Goal: Transaction & Acquisition: Purchase product/service

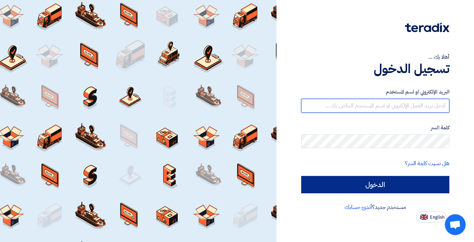
type input "[EMAIL_ADDRESS][DOMAIN_NAME]"
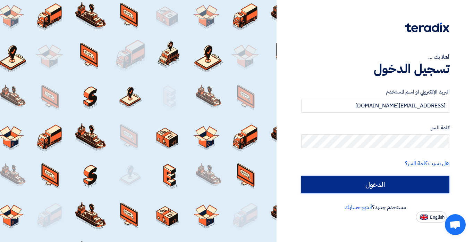
click at [371, 184] on input "الدخول" at bounding box center [375, 184] width 148 height 17
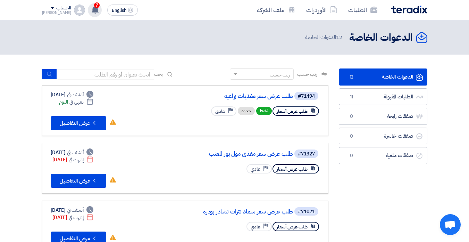
click at [91, 9] on icon at bounding box center [95, 10] width 8 height 8
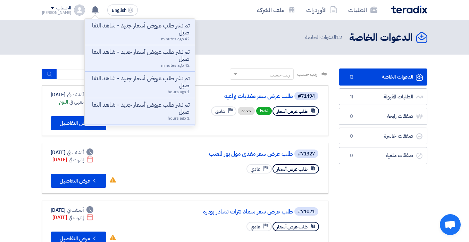
click at [373, 77] on link "الدعوات الخاصة الدعوات الخاصة 12" at bounding box center [383, 76] width 89 height 17
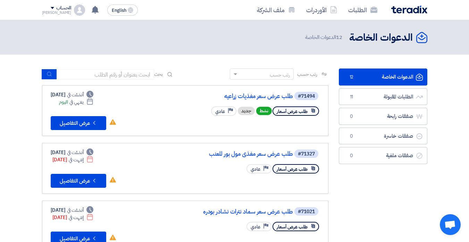
click at [373, 77] on link "الدعوات الخاصة الدعوات الخاصة 12" at bounding box center [383, 76] width 89 height 17
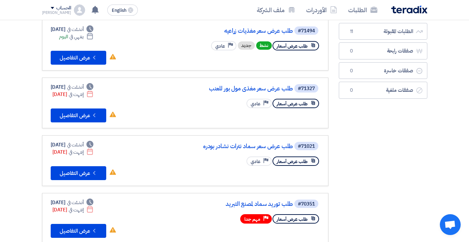
scroll to position [69, 0]
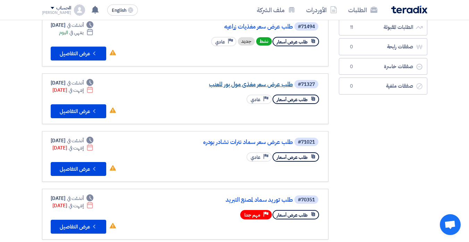
click at [232, 85] on link "طلب عرض سعر مغذى مول بور للعنب" at bounding box center [223, 84] width 139 height 6
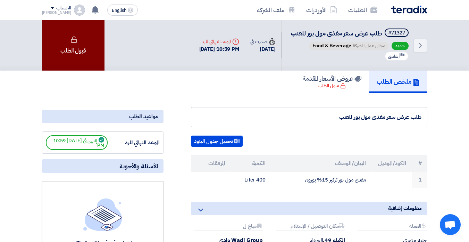
click at [89, 49] on div "قبول الطلب" at bounding box center [73, 45] width 62 height 50
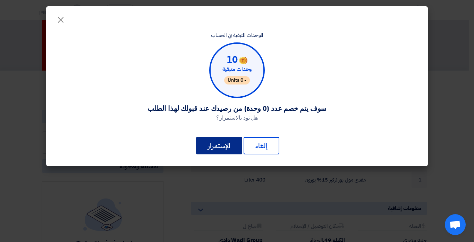
click at [209, 146] on button "الإستمرار" at bounding box center [219, 145] width 46 height 17
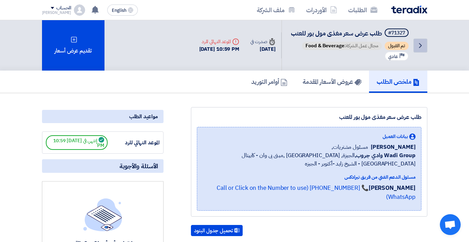
click at [425, 48] on link "Back" at bounding box center [420, 46] width 14 height 14
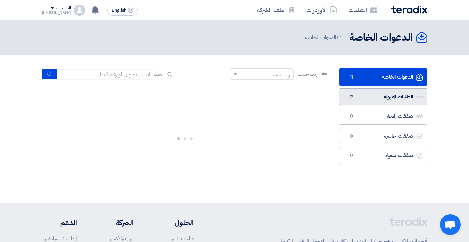
click at [393, 95] on link "الطلبات المقبولة الطلبات المقبولة 12" at bounding box center [383, 96] width 89 height 17
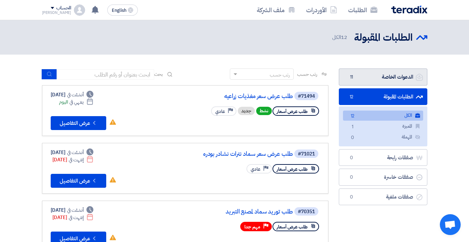
click at [391, 75] on link "الدعوات الخاصة الدعوات الخاصة 11" at bounding box center [383, 76] width 89 height 17
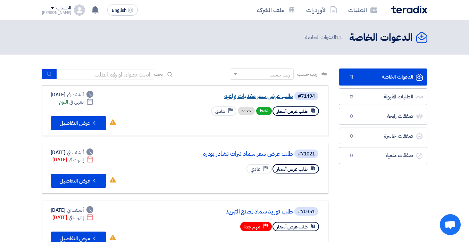
click at [243, 94] on link "طلب عرض سعر مغذيات زراعيه" at bounding box center [223, 96] width 139 height 6
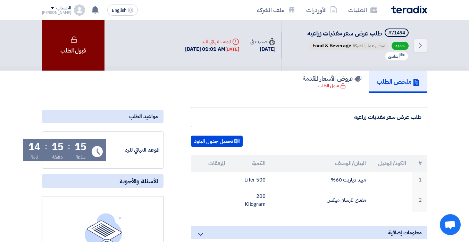
click at [74, 45] on div "قبول الطلب" at bounding box center [73, 45] width 62 height 50
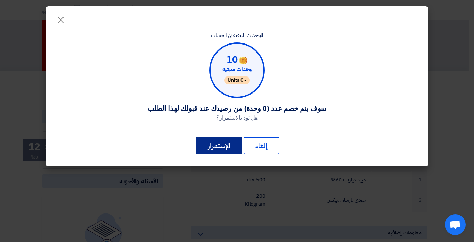
click at [204, 146] on button "الإستمرار" at bounding box center [219, 145] width 46 height 17
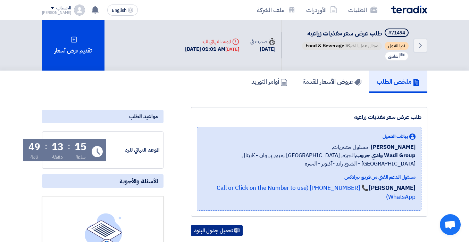
click at [224, 225] on button "تحميل جدول البنود" at bounding box center [217, 230] width 52 height 11
click at [451, 26] on div "Back #71494 طلب عرض سعر مغذيات زراعيه تم القبول مجال عمل الشركة: Food & Beverag…" at bounding box center [234, 45] width 469 height 50
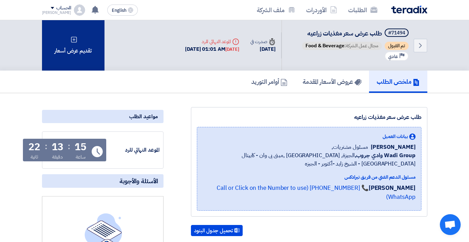
click at [95, 45] on div "تقديم عرض أسعار" at bounding box center [73, 45] width 62 height 50
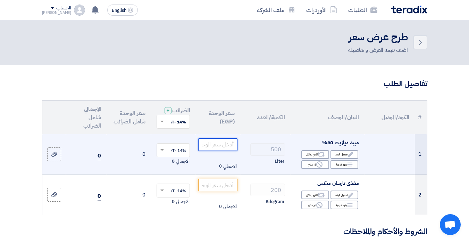
click at [224, 150] on input "number" at bounding box center [217, 144] width 39 height 12
click at [226, 151] on input "number" at bounding box center [217, 144] width 39 height 12
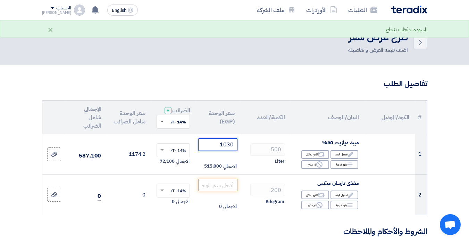
type input "1030"
click at [162, 122] on span at bounding box center [161, 121] width 3 height 2
click at [175, 150] on span "0% -No VAT" at bounding box center [174, 146] width 23 height 6
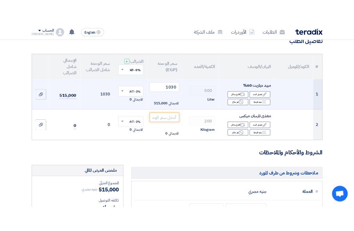
scroll to position [69, 0]
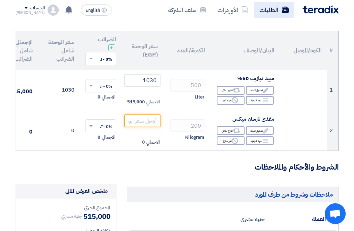
click at [282, 12] on use at bounding box center [284, 10] width 7 height 6
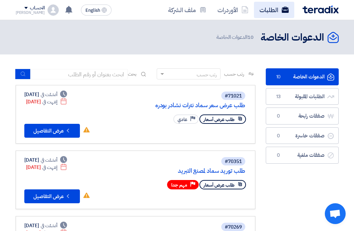
click at [294, 14] on link "الطلبات" at bounding box center [274, 10] width 40 height 16
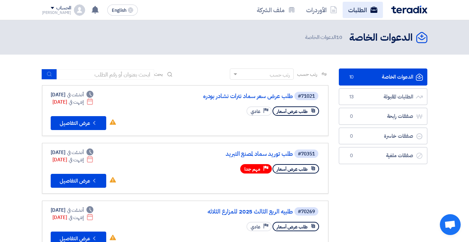
click at [362, 14] on link "الطلبات" at bounding box center [363, 10] width 40 height 16
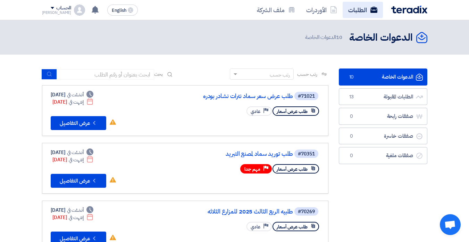
click at [362, 14] on link "الطلبات" at bounding box center [363, 10] width 40 height 16
click at [361, 14] on link "الطلبات" at bounding box center [363, 10] width 40 height 16
click at [253, 97] on link "طلب عرض سعر سماد نترات نشادر بودره" at bounding box center [223, 96] width 139 height 6
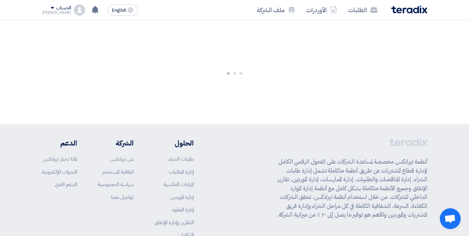
click at [253, 97] on div at bounding box center [234, 72] width 469 height 104
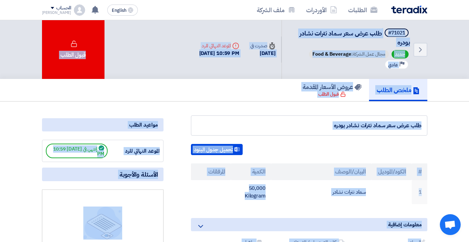
click at [253, 97] on div "ملخص الطلب عروض الأسعار المقدمة قبول الطلب" at bounding box center [234, 90] width 385 height 22
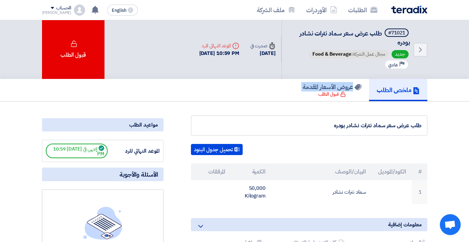
click at [253, 97] on div "ملخص الطلب عروض الأسعار المقدمة قبول الطلب" at bounding box center [234, 90] width 385 height 22
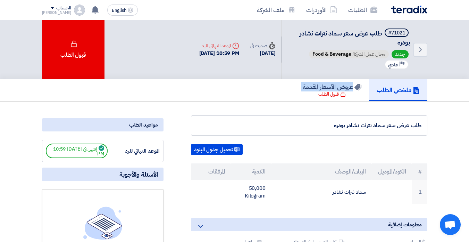
click at [253, 97] on div "ملخص الطلب عروض الأسعار المقدمة قبول الطلب" at bounding box center [234, 90] width 385 height 22
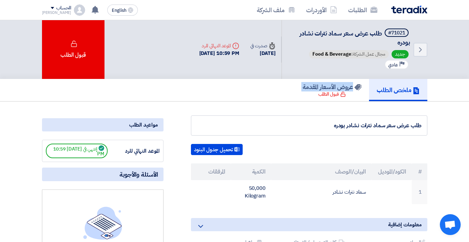
click at [253, 97] on div "ملخص الطلب عروض الأسعار المقدمة قبول الطلب" at bounding box center [234, 90] width 385 height 22
click at [254, 95] on div "ملخص الطلب عروض الأسعار المقدمة قبول الطلب" at bounding box center [234, 90] width 385 height 22
click at [255, 94] on div "ملخص الطلب عروض الأسعار المقدمة قبول الطلب" at bounding box center [234, 90] width 385 height 22
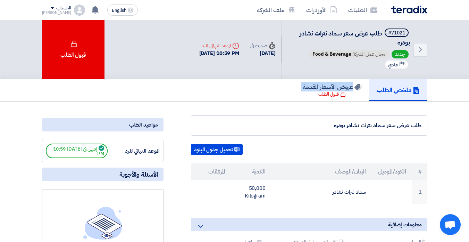
click at [255, 94] on div "ملخص الطلب عروض الأسعار المقدمة قبول الطلب" at bounding box center [234, 90] width 385 height 22
click at [252, 91] on div "ملخص الطلب عروض الأسعار المقدمة قبول الطلب" at bounding box center [234, 90] width 385 height 22
click at [252, 90] on div "ملخص الطلب عروض الأسعار المقدمة قبول الطلب" at bounding box center [234, 90] width 385 height 22
click at [251, 89] on div "ملخص الطلب عروض الأسعار المقدمة قبول الطلب" at bounding box center [234, 90] width 385 height 22
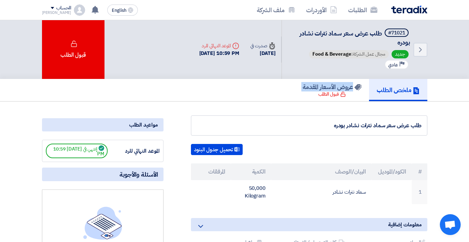
click at [251, 89] on div "ملخص الطلب عروض الأسعار المقدمة قبول الطلب" at bounding box center [234, 90] width 385 height 22
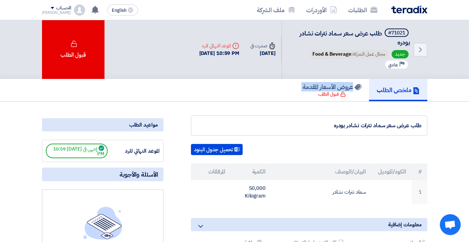
click at [251, 89] on div "ملخص الطلب عروض الأسعار المقدمة قبول الطلب" at bounding box center [234, 90] width 385 height 22
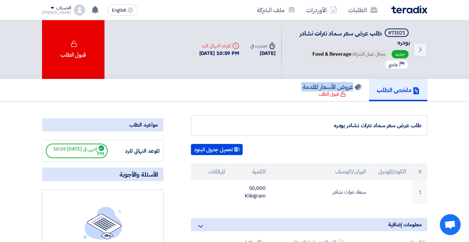
click at [251, 89] on div "ملخص الطلب عروض الأسعار المقدمة قبول الطلب" at bounding box center [234, 90] width 385 height 22
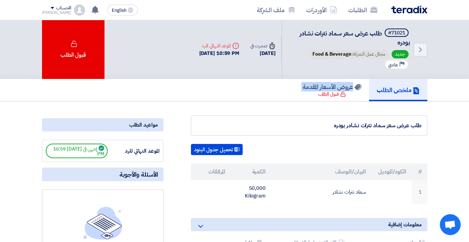
click at [251, 89] on div "ملخص الطلب عروض الأسعار المقدمة قبول الطلب" at bounding box center [234, 90] width 385 height 22
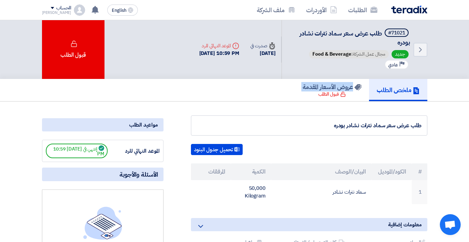
click at [251, 89] on div "ملخص الطلب عروض الأسعار المقدمة قبول الطلب" at bounding box center [234, 90] width 385 height 22
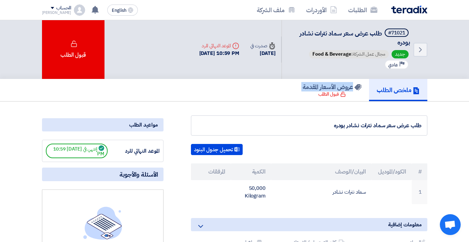
click at [251, 89] on div "ملخص الطلب عروض الأسعار المقدمة قبول الطلب" at bounding box center [234, 90] width 385 height 22
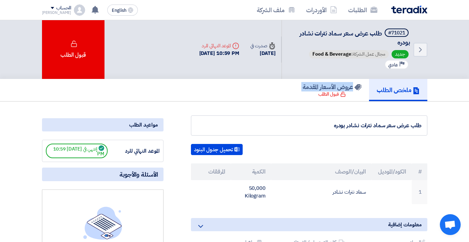
click at [251, 89] on div "ملخص الطلب عروض الأسعار المقدمة قبول الطلب" at bounding box center [234, 90] width 385 height 22
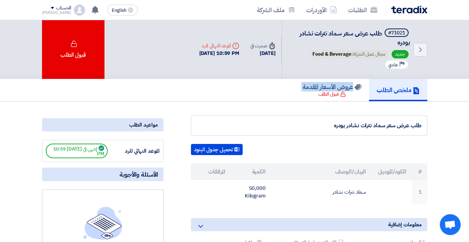
click at [251, 89] on div "ملخص الطلب عروض الأسعار المقدمة قبول الطلب" at bounding box center [234, 90] width 385 height 22
click at [328, 47] on div "#71021 طلب عرض سعر سماد نترات نشادر بودره جديد مجال عمل الشركة: Food & Beverage…" at bounding box center [350, 49] width 120 height 42
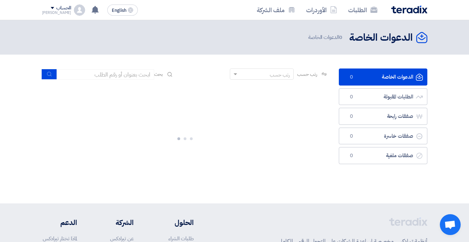
click at [233, 186] on div at bounding box center [185, 137] width 286 height 104
drag, startPoint x: 0, startPoint y: 0, endPoint x: 233, endPoint y: 186, distance: 298.2
click at [233, 186] on div at bounding box center [185, 137] width 286 height 104
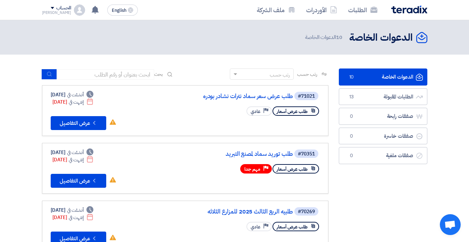
click at [356, 97] on link "الطلبات المقبولة الطلبات المقبولة 13" at bounding box center [383, 96] width 89 height 17
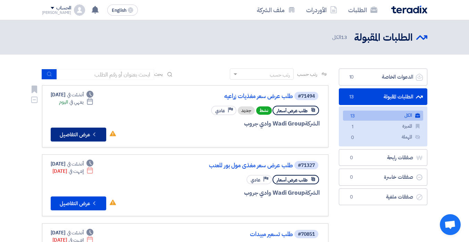
click at [78, 132] on button "Check details عرض التفاصيل" at bounding box center [79, 134] width 56 height 14
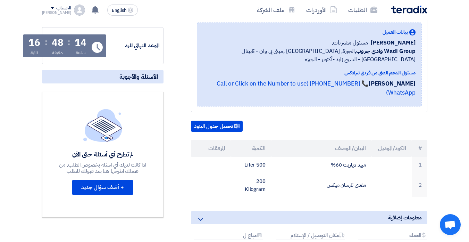
scroll to position [292, 0]
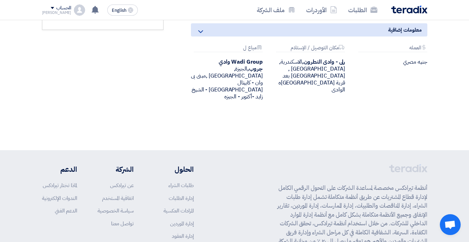
drag, startPoint x: 453, startPoint y: 90, endPoint x: 457, endPoint y: 108, distance: 17.7
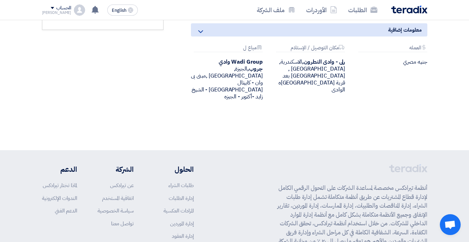
drag, startPoint x: 450, startPoint y: 115, endPoint x: 441, endPoint y: 88, distance: 28.1
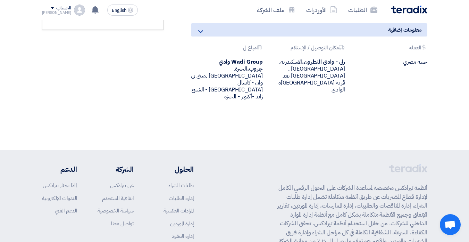
click at [428, 88] on div "Attachments العمله جنيه مصري Attachments مكان التوصيل / الإستلام رلى - [GEOGRAP…" at bounding box center [309, 78] width 247 height 66
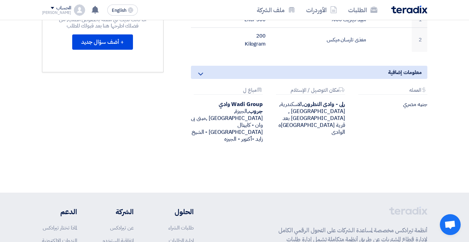
scroll to position [118, 0]
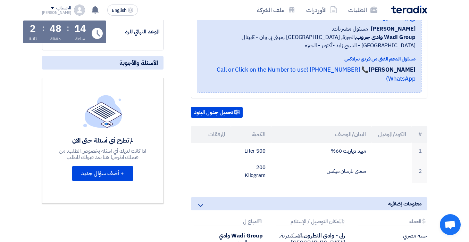
click at [439, 91] on section "طلب عرض سعر مغذيات زراعيه بيانات العميل [PERSON_NAME] مسئول مشتريات, Wadi Group…" at bounding box center [234, 149] width 469 height 349
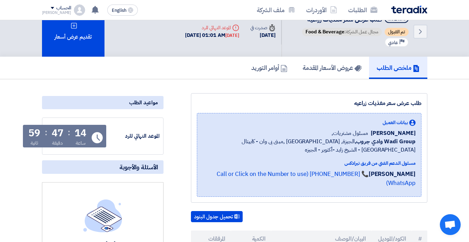
scroll to position [0, 0]
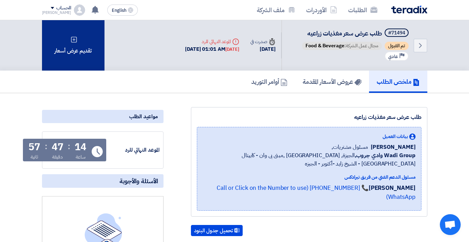
click at [81, 41] on div "تقديم عرض أسعار" at bounding box center [73, 45] width 62 height 50
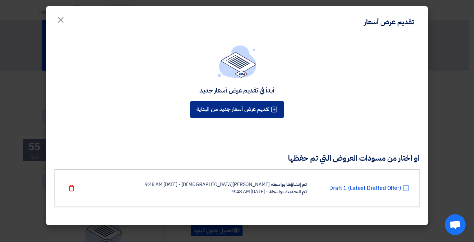
click at [255, 107] on button "تقديم عرض أسعار جديد من البداية" at bounding box center [237, 109] width 94 height 17
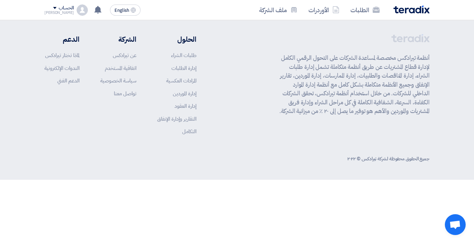
click at [285, 107] on p "أنظمة تيرادكس مخصصة لمساعدة الشركات على التحول الرقمي الكامل لإدارة قطاع المشتر…" at bounding box center [353, 84] width 154 height 62
drag, startPoint x: 285, startPoint y: 107, endPoint x: 377, endPoint y: 104, distance: 92.0
click at [377, 104] on p "أنظمة تيرادكس مخصصة لمساعدة الشركات على التحول الرقمي الكامل لإدارة قطاع المشتر…" at bounding box center [353, 84] width 154 height 62
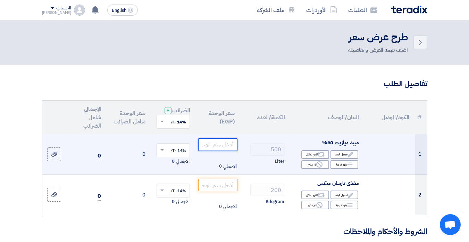
click at [213, 151] on input "number" at bounding box center [217, 144] width 39 height 12
type input "1030"
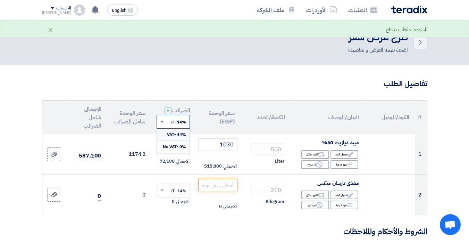
click at [161, 122] on span at bounding box center [161, 121] width 3 height 2
click at [170, 150] on span "0% -No VAT" at bounding box center [174, 146] width 23 height 6
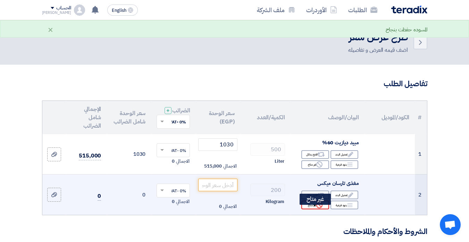
click at [325, 209] on div "Reject غير متاح" at bounding box center [315, 204] width 28 height 9
click at [324, 209] on div "Reject غير متاح" at bounding box center [315, 204] width 28 height 9
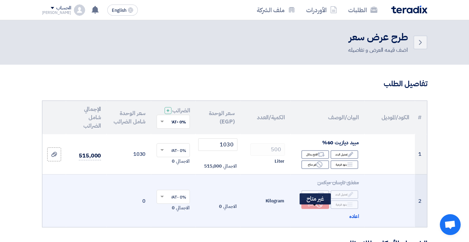
click at [319, 207] on use at bounding box center [319, 204] width 6 height 6
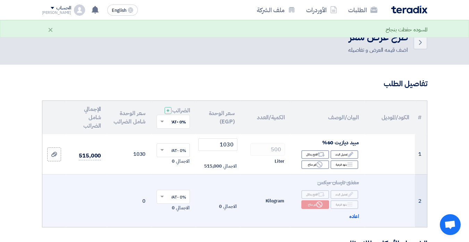
click at [271, 194] on td "Kilogram" at bounding box center [265, 200] width 50 height 53
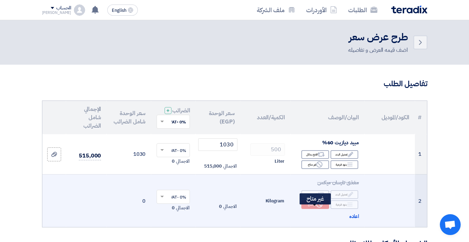
click at [315, 208] on div "Reject غير متاح" at bounding box center [315, 204] width 28 height 9
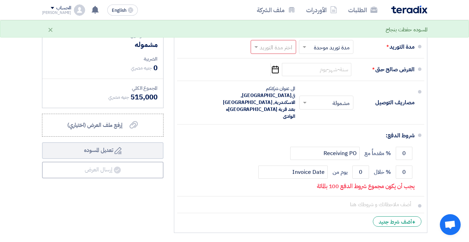
scroll to position [278, 0]
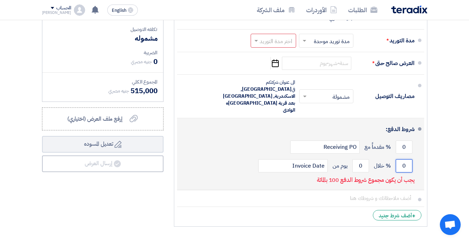
click at [404, 159] on input "0" at bounding box center [404, 165] width 17 height 13
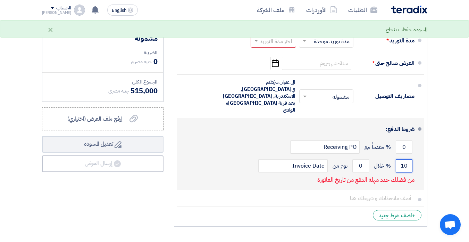
type input "0"
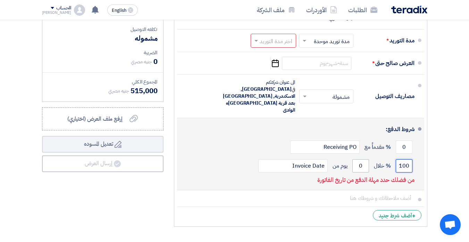
type input "100"
click at [359, 159] on input "0" at bounding box center [360, 165] width 17 height 13
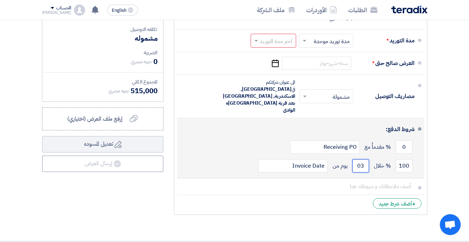
type input "0"
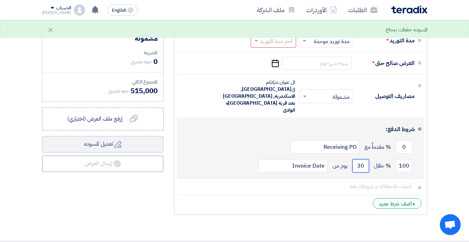
type input "30"
click at [42, 136] on button "Draft تعديل المسوده" at bounding box center [102, 144] width 121 height 17
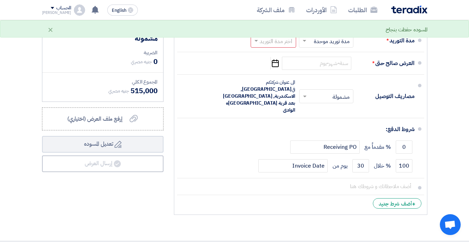
click at [447, 131] on section "تفاصيل الطلب # الكود/الموديل البيان/الوصف الكمية/العدد سعر الوحدة (EGP) الضرائب…" at bounding box center [234, 13] width 469 height 453
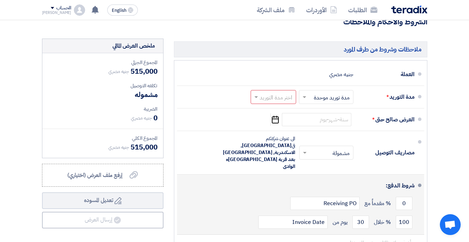
scroll to position [174, 0]
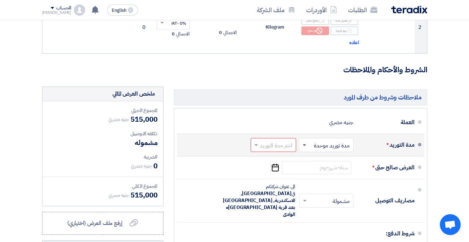
click at [306, 146] on span at bounding box center [304, 145] width 3 height 2
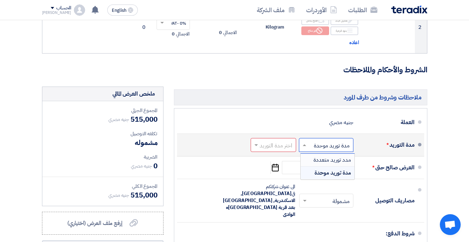
click at [321, 164] on span "مدد توريد متعددة" at bounding box center [331, 160] width 37 height 8
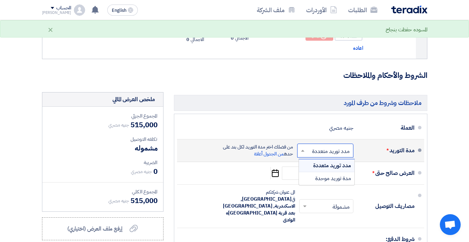
click at [302, 149] on span at bounding box center [301, 150] width 9 height 7
click at [322, 177] on span "مدة توريد موحدة" at bounding box center [333, 178] width 36 height 8
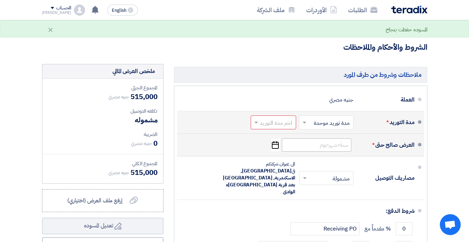
scroll to position [278, 0]
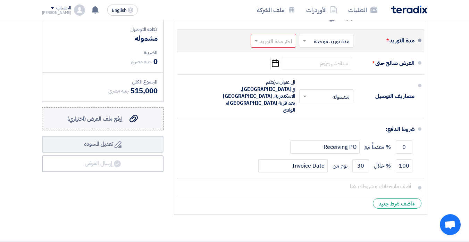
click at [106, 123] on span "إرفع ملف العرض (اختياري)" at bounding box center [94, 119] width 55 height 8
click at [0, 0] on input "إرفع ملف العرض (اختياري) إرفع ملف العرض (اختياري)" at bounding box center [0, 0] width 0 height 0
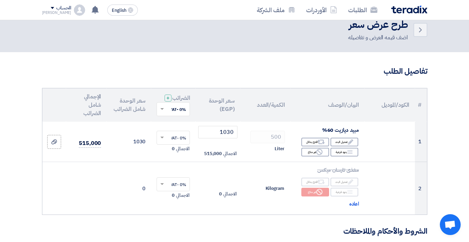
scroll to position [0, 0]
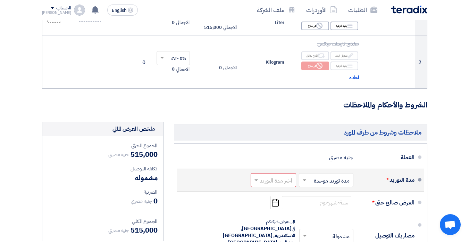
scroll to position [139, 0]
click at [443, 144] on section "تفاصيل الطلب # الكود/الموديل البيان/الوصف الكمية/العدد سعر الوحدة (EGP) الضرائب…" at bounding box center [234, 152] width 469 height 453
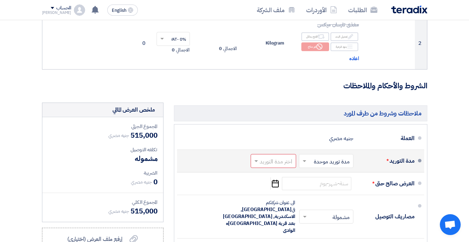
scroll to position [174, 0]
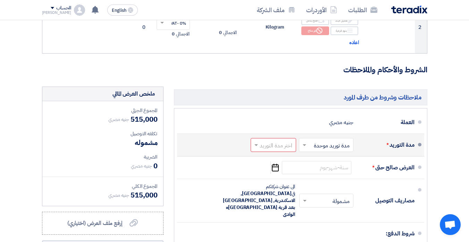
click at [443, 144] on section "تفاصيل الطلب # الكود/الموديل البيان/الوصف الكمية/العدد سعر الوحدة (EGP) الضرائب…" at bounding box center [234, 117] width 469 height 453
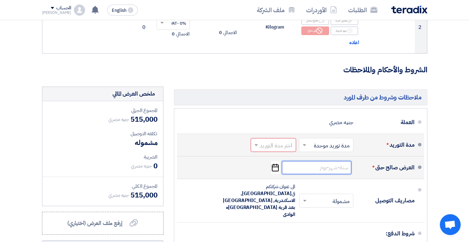
click at [339, 166] on input at bounding box center [316, 167] width 69 height 13
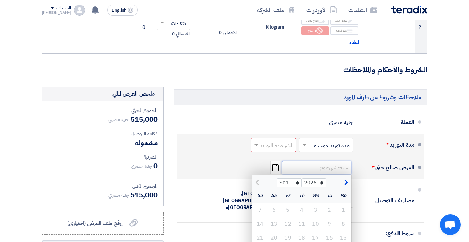
click at [338, 171] on input at bounding box center [316, 167] width 69 height 13
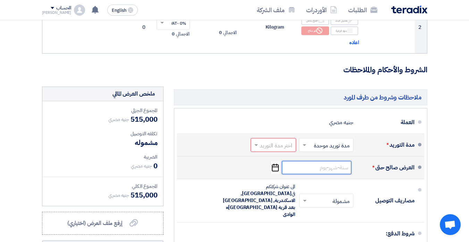
click at [339, 171] on input at bounding box center [316, 167] width 69 height 13
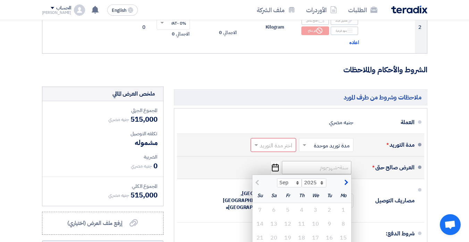
scroll to position [208, 0]
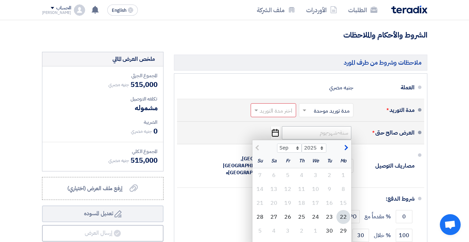
click at [339, 168] on div "Mo" at bounding box center [343, 161] width 14 height 14
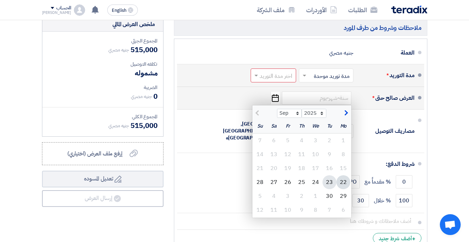
click at [328, 185] on div "23" at bounding box center [329, 182] width 14 height 14
type input "[DATE]"
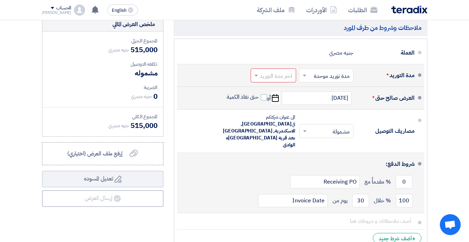
click at [330, 191] on div "100 % خلال 30 يوم من Invoice Date" at bounding box center [299, 200] width 232 height 19
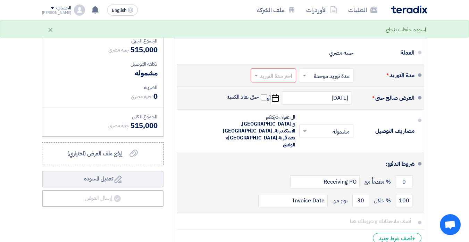
drag, startPoint x: 394, startPoint y: 164, endPoint x: 404, endPoint y: 162, distance: 10.2
click at [397, 172] on div "0 % مقدماً مع Receiving PO" at bounding box center [299, 181] width 232 height 19
click at [401, 163] on div "شروط الدفع:" at bounding box center [301, 164] width 226 height 17
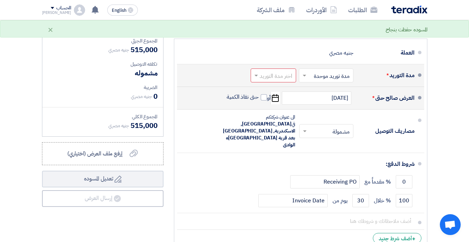
click at [423, 159] on li "شروط الدفع: 0 % مقدماً مع Receiving PO 100 % خلال 30 Invoice Date" at bounding box center [300, 183] width 247 height 60
click at [427, 159] on ul "العملة جنيه مصري مدة التوريد * اختر مدة التوريد × مدة توريد موحدة ×" at bounding box center [300, 144] width 253 height 211
click at [457, 139] on section "تفاصيل الطلب # الكود/الموديل البيان/الوصف الكمية/العدد سعر الوحدة (EGP) الضرائب…" at bounding box center [234, 48] width 469 height 453
click at [263, 100] on span at bounding box center [264, 97] width 6 height 6
click at [259, 101] on input "حتى نفاذ الكمية" at bounding box center [241, 99] width 33 height 13
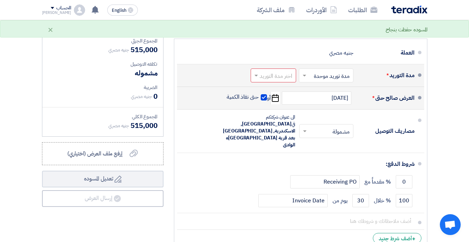
click at [242, 156] on div "شروط الدفع:" at bounding box center [301, 164] width 226 height 17
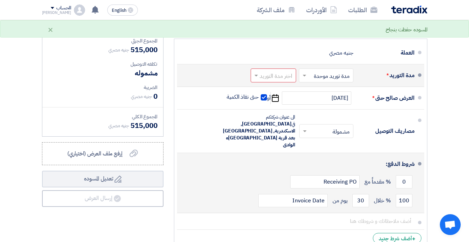
click at [242, 156] on div "شروط الدفع:" at bounding box center [301, 164] width 226 height 17
click at [222, 159] on div "شروط الدفع:" at bounding box center [301, 164] width 226 height 17
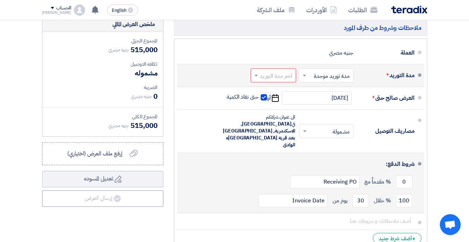
click at [222, 159] on div "شروط الدفع:" at bounding box center [301, 164] width 226 height 17
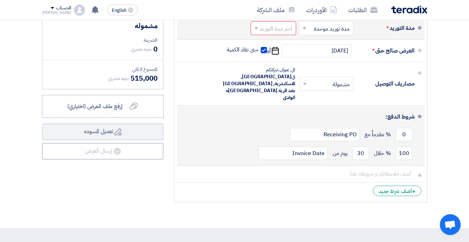
scroll to position [312, 0]
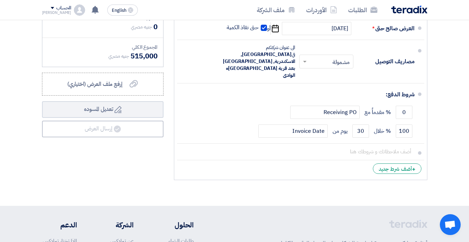
click at [222, 160] on li "+ أضف شرط جديد" at bounding box center [300, 168] width 247 height 17
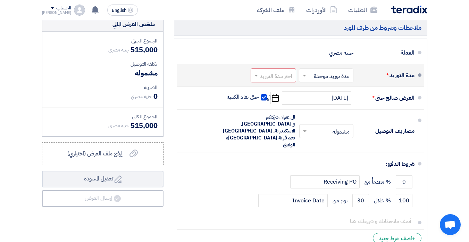
click at [222, 156] on div "شروط الدفع:" at bounding box center [301, 164] width 226 height 17
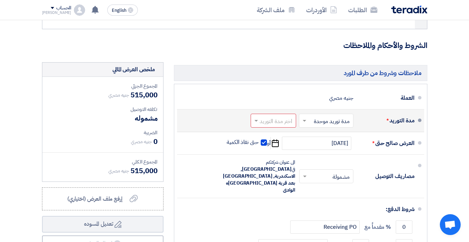
scroll to position [174, 0]
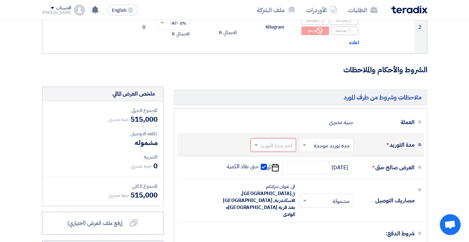
click at [227, 84] on form "تفاصيل الطلب # الكود/الموديل البيان/الوصف الكمية/العدد سعر الوحدة (EGP) الضرائب…" at bounding box center [234, 113] width 385 height 417
click at [232, 75] on h3 "الشروط والأحكام والملاحظات" at bounding box center [234, 70] width 385 height 11
click at [244, 72] on h3 "الشروط والأحكام والملاحظات" at bounding box center [234, 70] width 385 height 11
click at [244, 73] on h3 "الشروط والأحكام والملاحظات" at bounding box center [234, 70] width 385 height 11
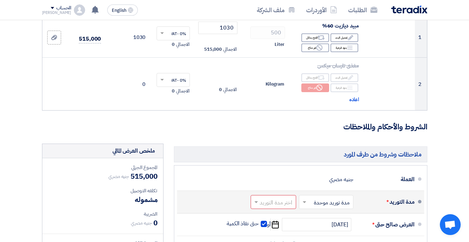
scroll to position [104, 0]
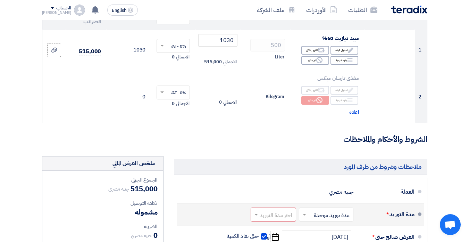
click at [244, 73] on form "تفاصيل الطلب # الكود/الموديل البيان/الوصف الكمية/العدد سعر الوحدة (EGP) الضرائب…" at bounding box center [234, 182] width 385 height 417
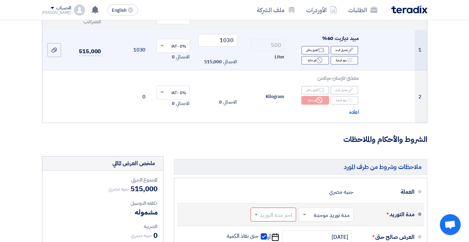
click at [244, 70] on td "500 Liter" at bounding box center [265, 50] width 50 height 40
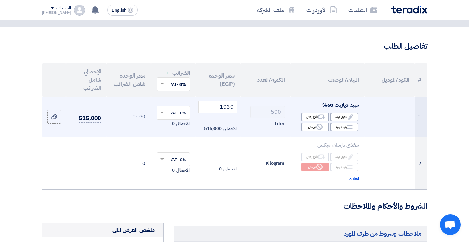
scroll to position [35, 0]
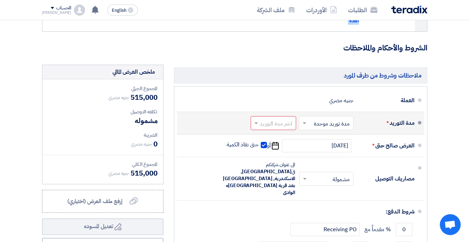
scroll to position [208, 0]
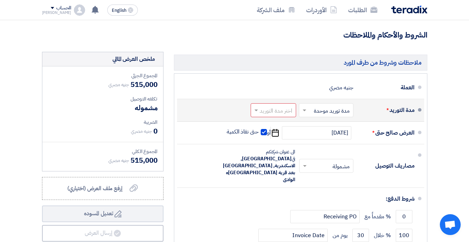
click at [454, 68] on section "تفاصيل الطلب # الكود/الموديل البيان/الوصف الكمية/العدد سعر الوحدة (EGP) الضرائب…" at bounding box center [234, 82] width 469 height 453
click at [452, 70] on section "تفاصيل الطلب # الكود/الموديل البيان/الوصف الكمية/العدد سعر الوحدة (EGP) الضرائب…" at bounding box center [234, 82] width 469 height 453
drag, startPoint x: 454, startPoint y: 75, endPoint x: 454, endPoint y: 80, distance: 5.2
click at [454, 79] on section "تفاصيل الطلب # الكود/الموديل البيان/الوصف الكمية/العدد سعر الوحدة (EGP) الضرائب…" at bounding box center [234, 82] width 469 height 453
click at [452, 73] on section "تفاصيل الطلب # الكود/الموديل البيان/الوصف الكمية/العدد سعر الوحدة (EGP) الضرائب…" at bounding box center [234, 82] width 469 height 453
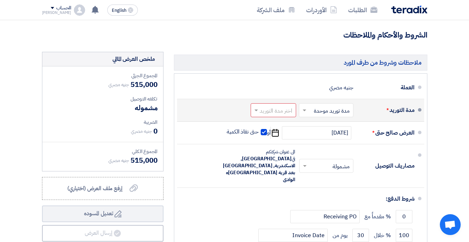
click at [452, 182] on section "تفاصيل الطلب # الكود/الموديل البيان/الوصف الكمية/العدد سعر الوحدة (EGP) الضرائب…" at bounding box center [234, 82] width 469 height 453
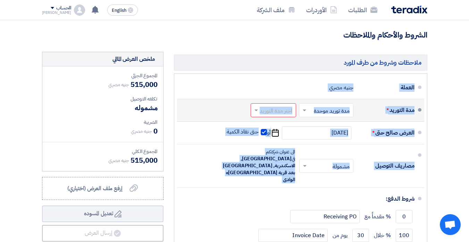
drag, startPoint x: 452, startPoint y: 182, endPoint x: 455, endPoint y: 86, distance: 95.5
click at [455, 86] on section "تفاصيل الطلب # الكود/الموديل البيان/الوصف الكمية/العدد سعر الوحدة (EGP) الضرائب…" at bounding box center [234, 82] width 469 height 453
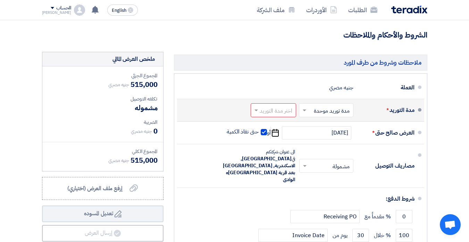
click at [455, 86] on section "تفاصيل الطلب # الكود/الموديل البيان/الوصف الكمية/العدد سعر الوحدة (EGP) الضرائب…" at bounding box center [234, 82] width 469 height 453
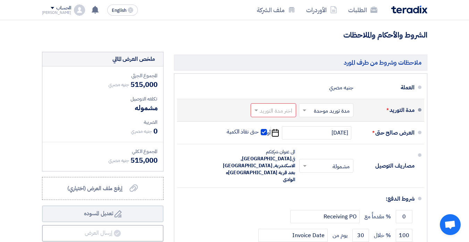
click at [455, 86] on section "تفاصيل الطلب # الكود/الموديل البيان/الوصف الكمية/العدد سعر الوحدة (EGP) الضرائب…" at bounding box center [234, 82] width 469 height 453
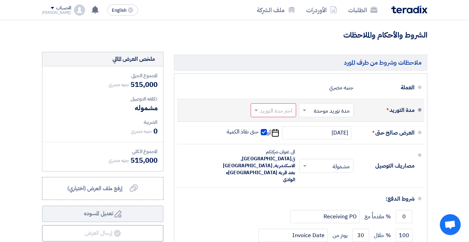
click at [455, 86] on section "تفاصيل الطلب # الكود/الموديل البيان/الوصف الكمية/العدد سعر الوحدة (EGP) الضرائب…" at bounding box center [234, 82] width 469 height 453
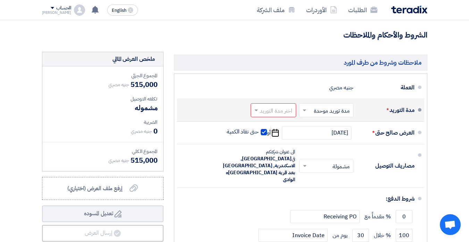
click at [455, 86] on section "تفاصيل الطلب # الكود/الموديل البيان/الوصف الكمية/العدد سعر الوحدة (EGP) الضرائب…" at bounding box center [234, 82] width 469 height 453
click at [432, 98] on section "تفاصيل الطلب # الكود/الموديل البيان/الوصف الكمية/العدد سعر الوحدة (EGP) الضرائب…" at bounding box center [234, 82] width 469 height 453
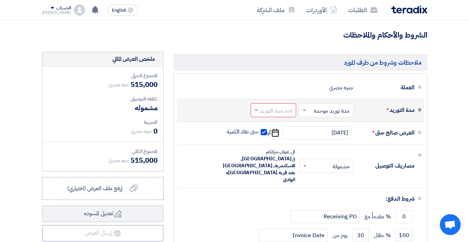
click at [354, 111] on div "مدة التوريد * اختر مدة التوريد × مدة توريد موحدة × اختر مدة التوريد" at bounding box center [299, 110] width 232 height 17
drag, startPoint x: 351, startPoint y: 111, endPoint x: 343, endPoint y: 112, distance: 7.7
click at [347, 111] on div at bounding box center [326, 110] width 54 height 10
click at [338, 114] on input "text" at bounding box center [324, 111] width 51 height 10
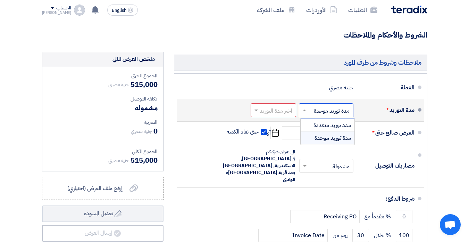
click at [318, 110] on div "اختر مدة التوريد × مدة توريد موحدة ×" at bounding box center [326, 110] width 55 height 14
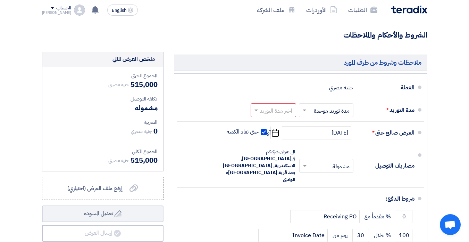
click at [458, 130] on section "تفاصيل الطلب # الكود/الموديل البيان/الوصف الكمية/العدد سعر الوحدة (EGP) الضرائب…" at bounding box center [234, 82] width 469 height 453
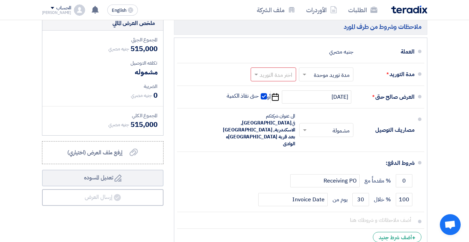
scroll to position [243, 0]
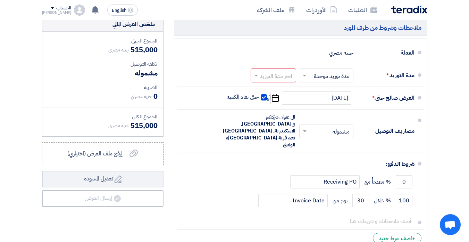
click at [454, 130] on section "تفاصيل الطلب # الكود/الموديل البيان/الوصف الكمية/العدد سعر الوحدة (EGP) الضرائب…" at bounding box center [234, 48] width 469 height 453
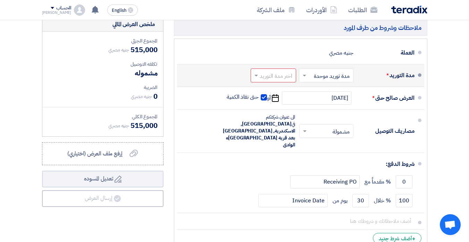
click at [421, 81] on li "مدة التوريد * اختر مدة التوريد × مدة توريد موحدة × اختر مدة التوريد" at bounding box center [300, 75] width 247 height 23
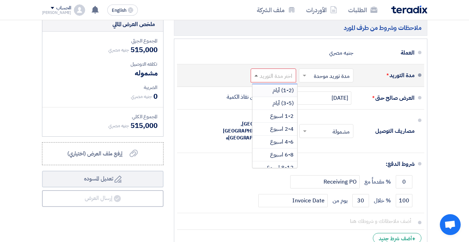
click at [256, 76] on span at bounding box center [255, 76] width 3 height 2
click at [278, 120] on span "1-2 اسبوع" at bounding box center [282, 116] width 24 height 8
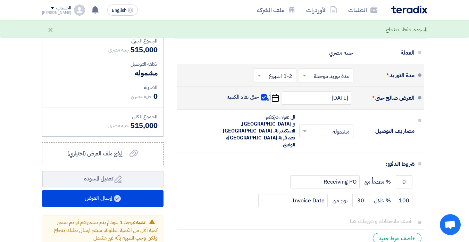
click at [263, 100] on span at bounding box center [264, 97] width 6 height 6
click at [259, 101] on input "حتى نفاذ الكمية" at bounding box center [241, 99] width 33 height 13
checkbox input "false"
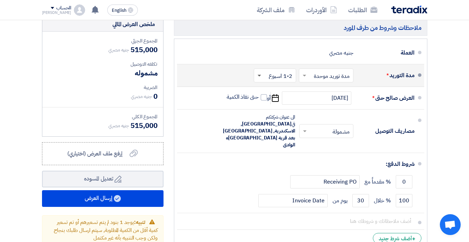
click at [258, 77] on span at bounding box center [259, 76] width 3 height 2
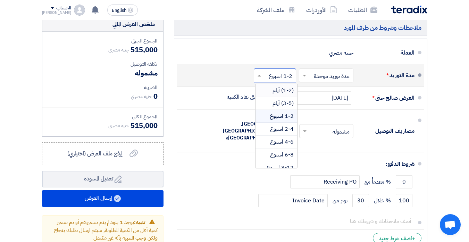
click at [271, 94] on div "(1-2) أيام" at bounding box center [276, 90] width 42 height 13
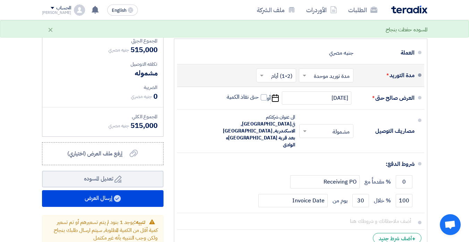
click at [305, 79] on span at bounding box center [303, 75] width 9 height 7
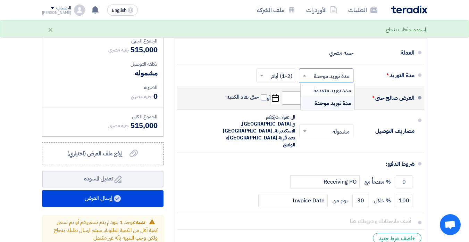
click at [320, 107] on span "مدة توريد موحدة" at bounding box center [333, 103] width 36 height 8
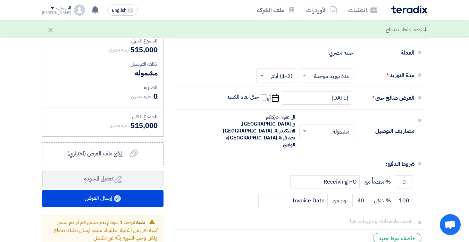
click at [261, 77] on span at bounding box center [261, 76] width 3 height 2
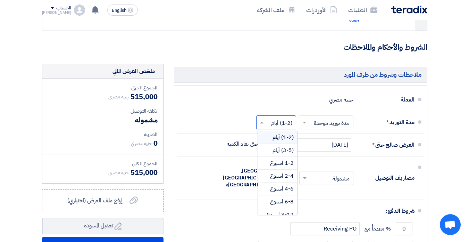
click at [280, 99] on li "العملة جنيه مصري" at bounding box center [300, 100] width 247 height 23
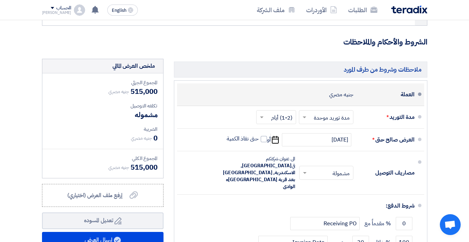
scroll to position [208, 0]
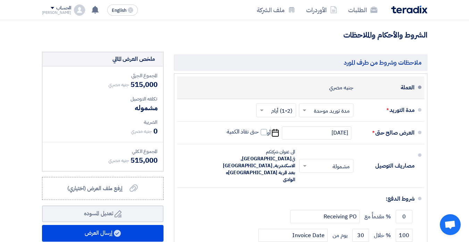
click at [280, 96] on div "العملة جنيه مصري" at bounding box center [299, 87] width 232 height 17
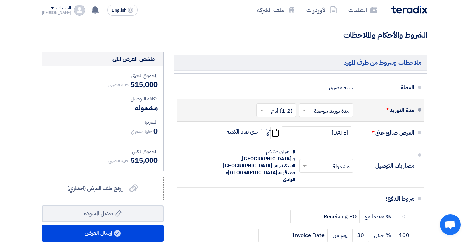
click at [266, 106] on li "مدة التوريد * اختر مدة التوريد × مدة توريد موحدة × اختر مدة التوريد × (1-2) أيا…" at bounding box center [300, 110] width 247 height 23
click at [263, 114] on span at bounding box center [261, 110] width 9 height 7
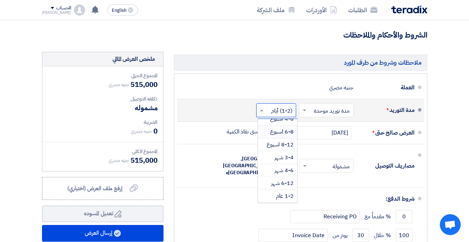
click at [268, 136] on div "6-8 اسبوع" at bounding box center [277, 131] width 39 height 13
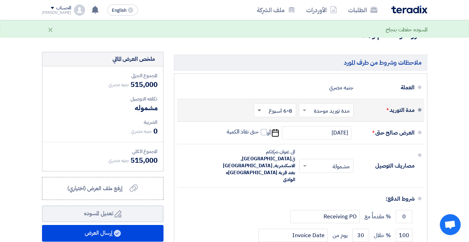
click at [259, 112] on span at bounding box center [259, 110] width 3 height 2
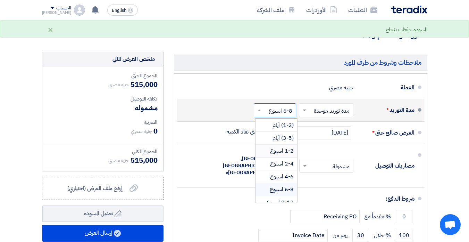
click at [285, 154] on span "1-2 اسبوع" at bounding box center [282, 150] width 24 height 8
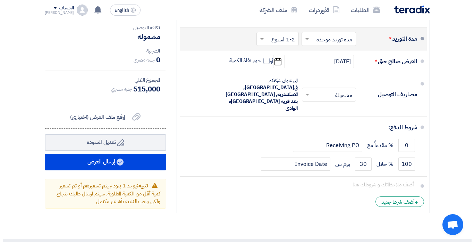
scroll to position [312, 0]
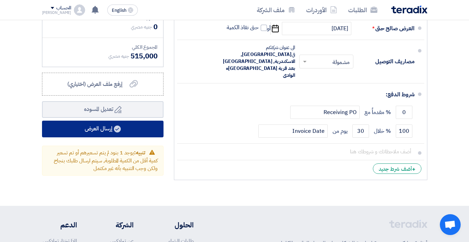
click at [85, 133] on button "إرسال العرض" at bounding box center [102, 128] width 121 height 17
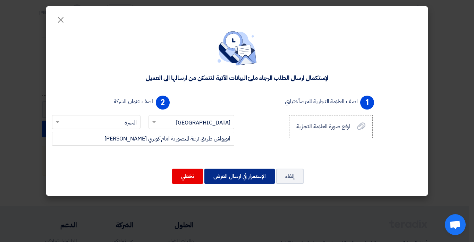
click at [220, 177] on button "الإستمرار في ارسال العرض" at bounding box center [239, 175] width 70 height 15
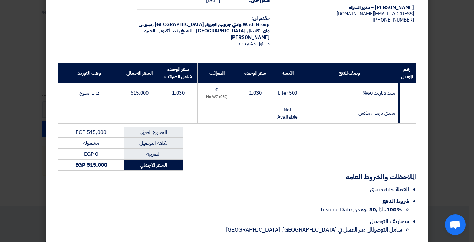
scroll to position [85, 0]
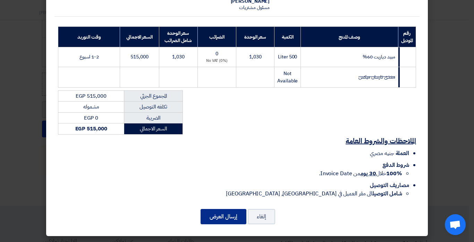
click at [230, 211] on button "إرسال العرض" at bounding box center [224, 216] width 46 height 15
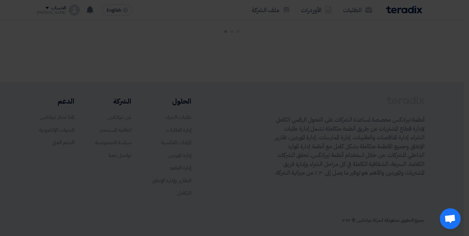
click at [230, 211] on div "السنوسي للتوريدات الزراعية ابورواش طريق ترعة المنصورية [PERSON_NAME] [PERSON_NA…" at bounding box center [235, 61] width 382 height 314
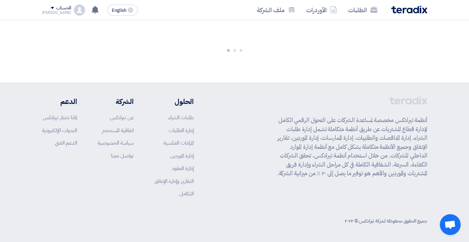
scroll to position [468, 0]
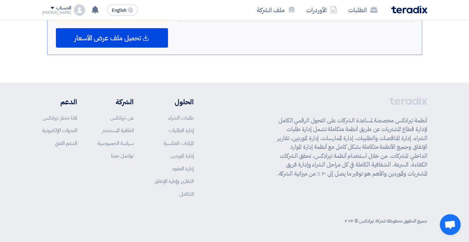
click at [230, 211] on div "أنظمة تيرادكس مخصصة لمساعدة الشركات على التحول الرقمي الكامل لإدارة قطاع المشتر…" at bounding box center [235, 163] width 396 height 132
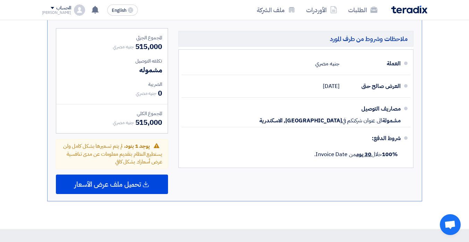
scroll to position [329, 0]
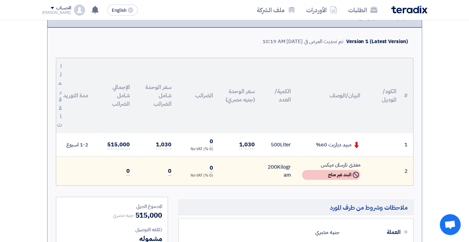
click at [454, 49] on section "تقديم عرض سعر نسخة 1 أخر تحديث [DATE] 10:19 AM Offer is Seen لم يتم مشاهدة العر…" at bounding box center [234, 168] width 469 height 458
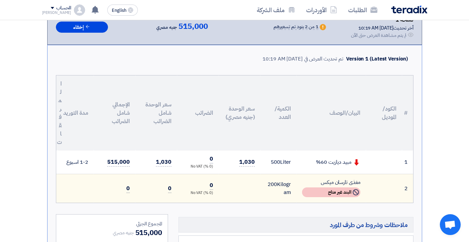
scroll to position [52, 0]
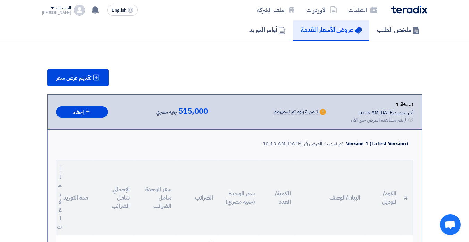
click at [117, 27] on div "ملخص الطلب عروض الأسعار المقدمة أوامر التوريد" at bounding box center [234, 30] width 385 height 22
click at [77, 75] on span "تقديم عرض سعر" at bounding box center [73, 78] width 35 height 6
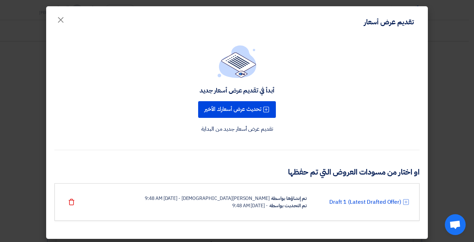
click at [77, 75] on div "أبدأ في تقديم عرض أسعار جديد تحديث عرض أسعارك الأخير تقديم عرض أسعار جديد من ال…" at bounding box center [237, 89] width 365 height 88
click at [464, 41] on modal-container "تقديم عرض أسعار × أبدأ في تقديم عرض أسعار جديد تحديث عرض أسعارك الأخير تقديم عر…" at bounding box center [237, 121] width 474 height 242
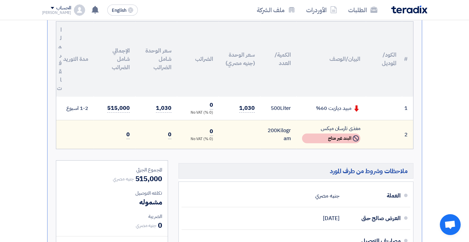
scroll to position [191, 0]
click at [453, 55] on section "تقديم عرض سعر نسخة 1 أخر تحديث [DATE] 10:19 AM Offer is Seen لم يتم مشاهدة العر…" at bounding box center [234, 131] width 469 height 458
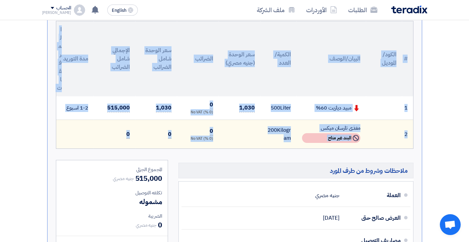
click at [453, 55] on section "تقديم عرض سعر نسخة 1 أخر تحديث [DATE] 10:19 AM Offer is Seen لم يتم مشاهدة العر…" at bounding box center [234, 131] width 469 height 458
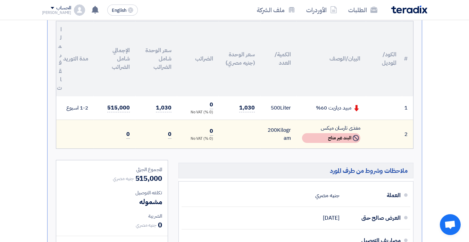
click at [453, 55] on section "تقديم عرض سعر نسخة 1 أخر تحديث [DATE] 10:19 AM Offer is Seen لم يتم مشاهدة العر…" at bounding box center [234, 131] width 469 height 458
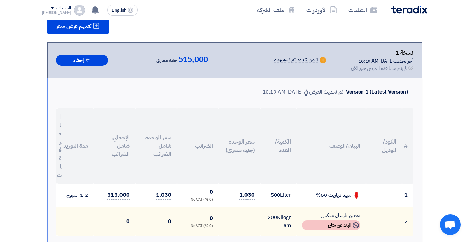
scroll to position [104, 0]
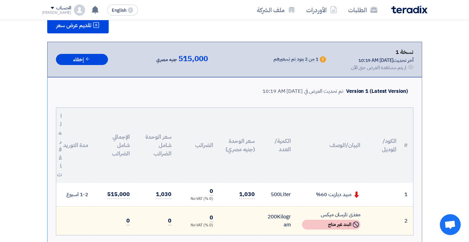
click at [455, 112] on section "تقديم عرض سعر نسخة 1 أخر تحديث [DATE] 10:19 AM Offer is Seen لم يتم مشاهدة العر…" at bounding box center [234, 218] width 469 height 458
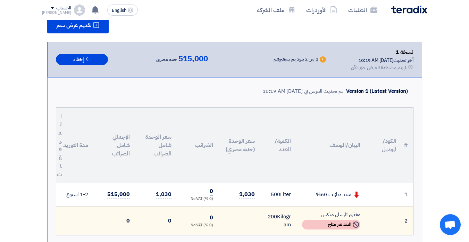
click at [465, 176] on section "تقديم عرض سعر نسخة 1 أخر تحديث [DATE] 10:19 AM Offer is Seen لم يتم مشاهدة العر…" at bounding box center [234, 218] width 469 height 458
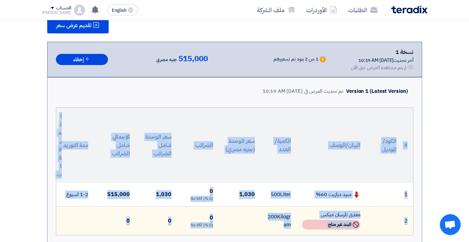
click at [439, 33] on section "تقديم عرض سعر نسخة 1 أخر تحديث [DATE] 10:19 AM Offer is Seen لم يتم مشاهدة العر…" at bounding box center [234, 218] width 469 height 458
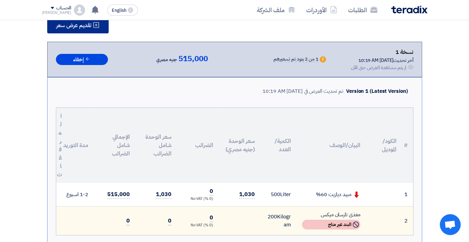
click at [84, 27] on span "تقديم عرض سعر" at bounding box center [73, 26] width 35 height 6
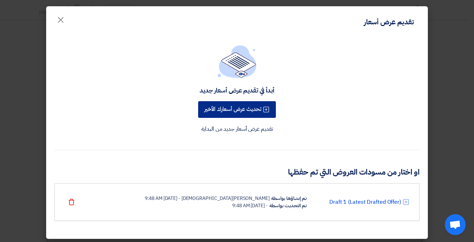
click at [212, 109] on button "تحديث عرض أسعارك الأخير" at bounding box center [237, 109] width 78 height 17
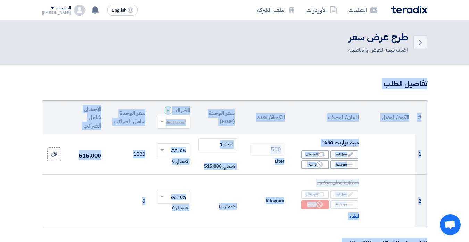
click at [294, 110] on th "البيان/الوصف" at bounding box center [328, 117] width 74 height 33
drag, startPoint x: 315, startPoint y: 136, endPoint x: 294, endPoint y: 110, distance: 33.3
click at [294, 110] on th "البيان/الوصف" at bounding box center [328, 117] width 74 height 33
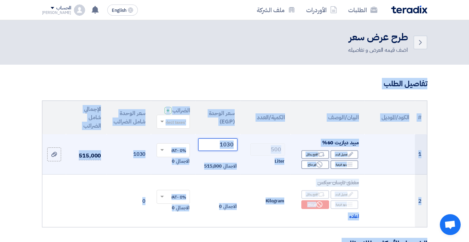
click at [216, 151] on input "1030" at bounding box center [217, 144] width 39 height 12
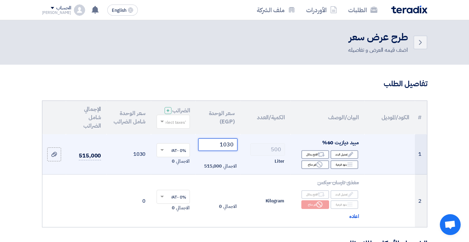
click at [216, 148] on input "1030" at bounding box center [217, 144] width 39 height 12
click at [235, 148] on input "1030" at bounding box center [217, 144] width 39 height 12
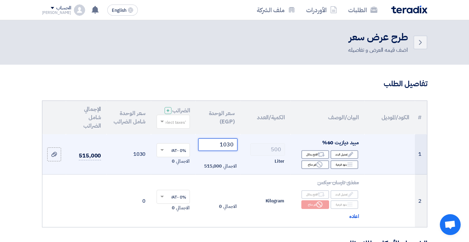
click at [233, 149] on input "1030" at bounding box center [217, 144] width 39 height 12
click at [232, 149] on input "1030" at bounding box center [217, 144] width 39 height 12
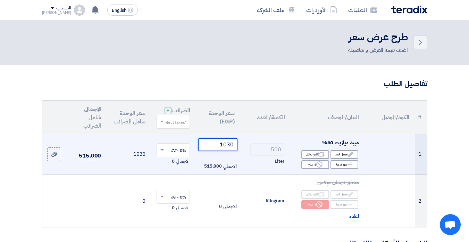
click at [232, 149] on input "1030" at bounding box center [217, 144] width 39 height 12
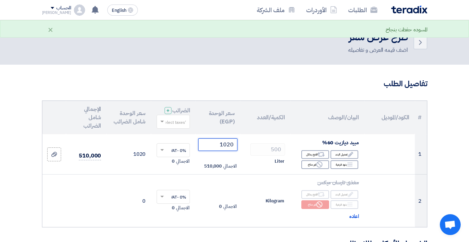
type input "1020"
click at [274, 134] on th "الكمية/العدد" at bounding box center [265, 117] width 50 height 33
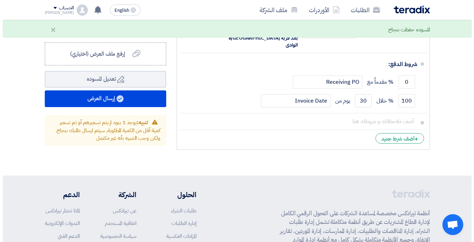
scroll to position [347, 0]
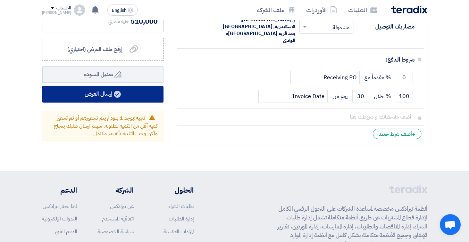
click at [109, 100] on button "إرسال العرض" at bounding box center [102, 94] width 121 height 17
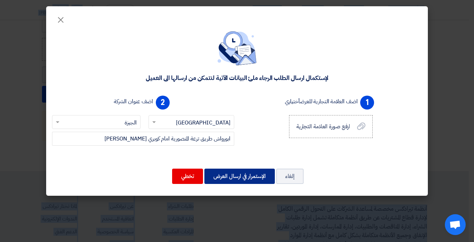
click at [251, 178] on button "الإستمرار في ارسال العرض" at bounding box center [239, 175] width 70 height 15
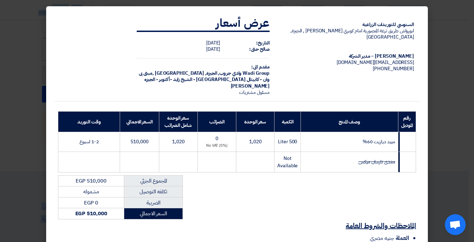
click at [251, 178] on div "السنوسي للتوريدات الزراعية ابورواش طريق ترعة المنصورية [PERSON_NAME] [PERSON_NA…" at bounding box center [237, 148] width 365 height 277
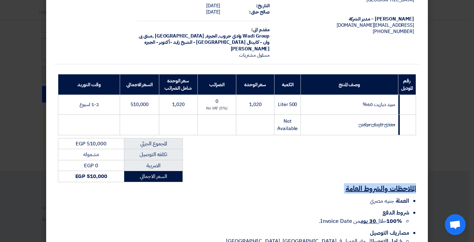
scroll to position [85, 0]
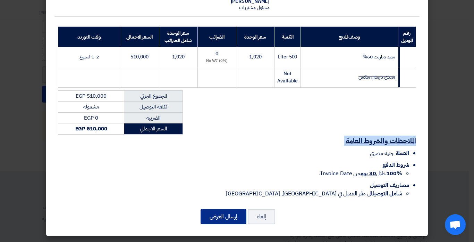
click at [235, 215] on button "إرسال العرض" at bounding box center [224, 216] width 46 height 15
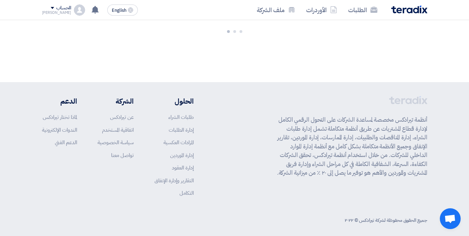
click at [235, 215] on div "جميع الحقوق محفوظة لشركة تيرادكس © ٢٠٢٢" at bounding box center [234, 220] width 385 height 14
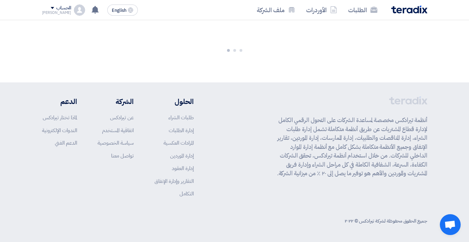
click at [235, 214] on div "جميع الحقوق محفوظة لشركة تيرادكس © ٢٠٢٢" at bounding box center [234, 220] width 385 height 14
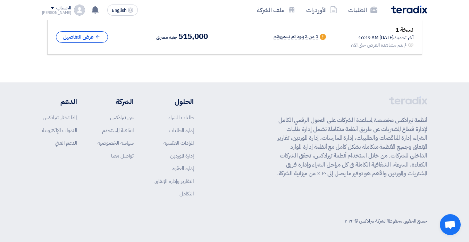
click at [281, 154] on p "أنظمة تيرادكس مخصصة لمساعدة الشركات على التحول الرقمي الكامل لإدارة قطاع المشتر…" at bounding box center [350, 147] width 154 height 62
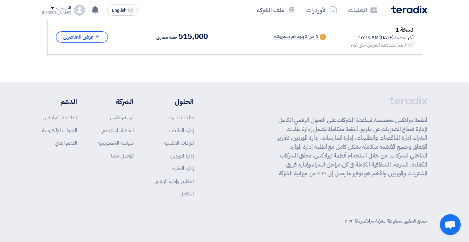
click at [281, 154] on p "أنظمة تيرادكس مخصصة لمساعدة الشركات على التحول الرقمي الكامل لإدارة قطاع المشتر…" at bounding box center [350, 147] width 154 height 62
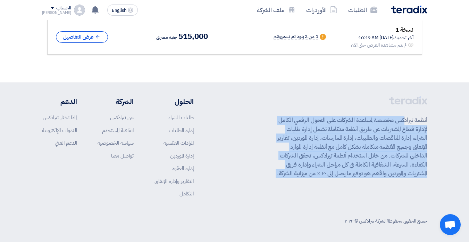
click at [281, 154] on p "أنظمة تيرادكس مخصصة لمساعدة الشركات على التحول الرقمي الكامل لإدارة قطاع المشتر…" at bounding box center [350, 147] width 154 height 62
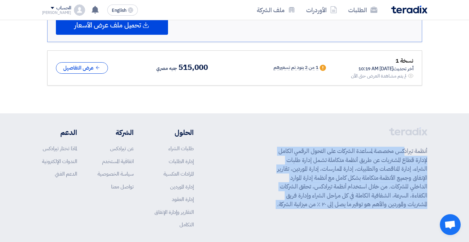
scroll to position [373, 0]
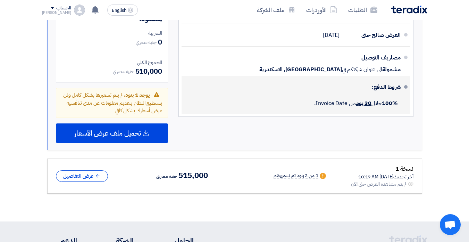
click at [235, 99] on div "100% خلال 30 يوم من Invoice Date." at bounding box center [293, 102] width 213 height 15
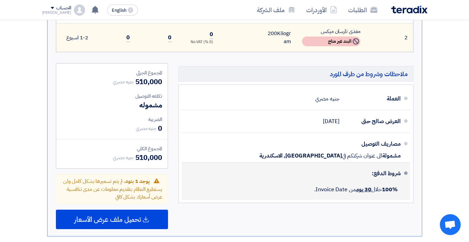
scroll to position [269, 0]
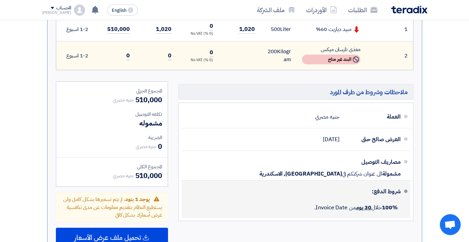
click at [235, 99] on h5 "ملاحظات وشروط من طرف المورد" at bounding box center [295, 92] width 235 height 16
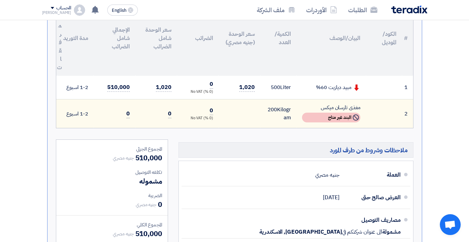
scroll to position [200, 0]
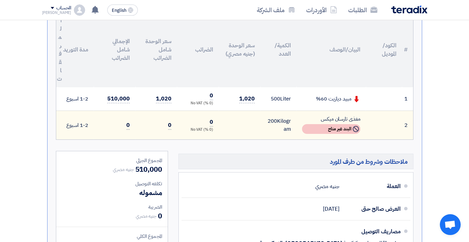
click at [236, 98] on td "1,020" at bounding box center [240, 98] width 42 height 23
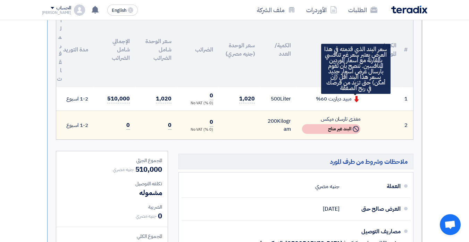
click at [356, 101] on use at bounding box center [356, 99] width 5 height 6
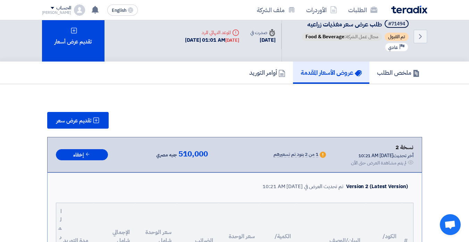
scroll to position [0, 0]
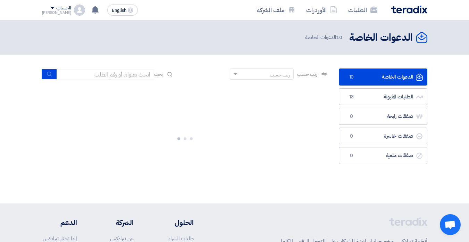
click at [395, 179] on div "الدعوات الخاصة الدعوات الخاصة 10 الطلبات المقبولة الطلبات المقبولة 13 صفقات راب…" at bounding box center [383, 128] width 99 height 121
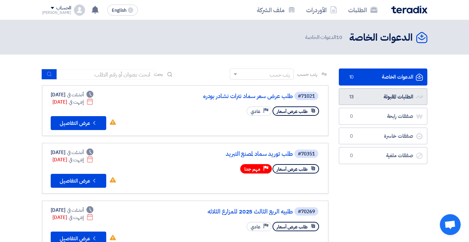
click at [387, 97] on link "الطلبات المقبولة الطلبات المقبولة 13" at bounding box center [383, 96] width 89 height 17
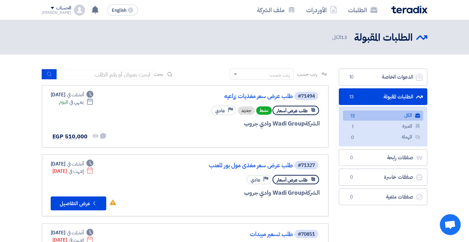
click at [387, 97] on link "الطلبات المقبولة الطلبات المقبولة 13" at bounding box center [383, 96] width 89 height 17
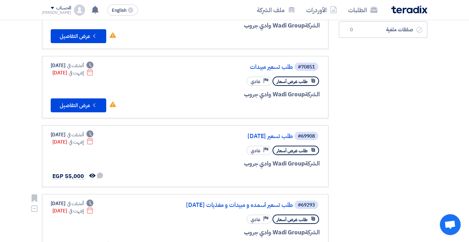
scroll to position [35, 0]
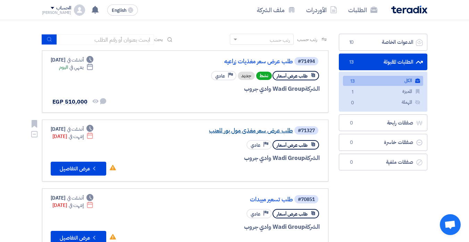
click at [223, 131] on link "طلب عرض سعر مغذى مول بور للعنب" at bounding box center [223, 130] width 139 height 6
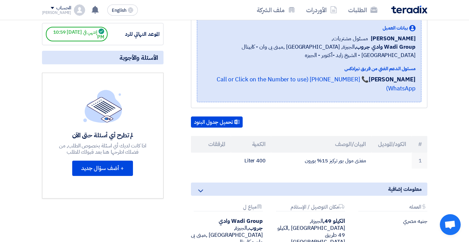
scroll to position [139, 0]
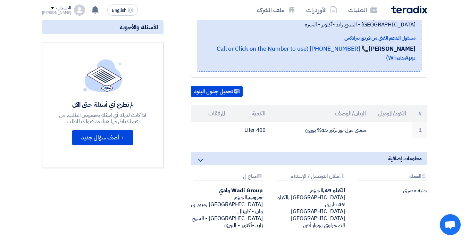
click at [242, 144] on div "طلب عرض سعر مغذى مول بور للعنب بيانات العميل Mohamed Amer مسئول مشتريات, Wadi G…" at bounding box center [301, 106] width 264 height 277
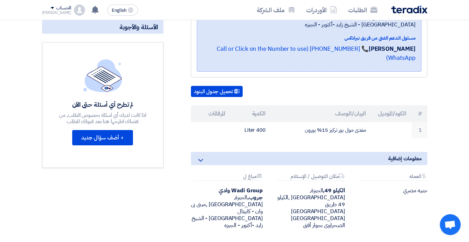
click at [242, 144] on div "طلب عرض سعر مغذى مول بور للعنب بيانات العميل Mohamed Amer مسئول مشتريات, Wadi G…" at bounding box center [301, 106] width 264 height 277
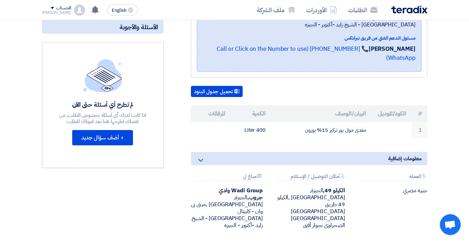
click at [242, 144] on div "طلب عرض سعر مغذى مول بور للعنب بيانات العميل Mohamed Amer مسئول مشتريات, Wadi G…" at bounding box center [301, 106] width 264 height 277
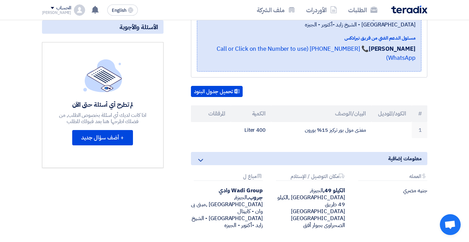
click at [242, 144] on div "طلب عرض سعر مغذى مول بور للعنب بيانات العميل Mohamed Amer مسئول مشتريات, Wadi G…" at bounding box center [301, 106] width 264 height 277
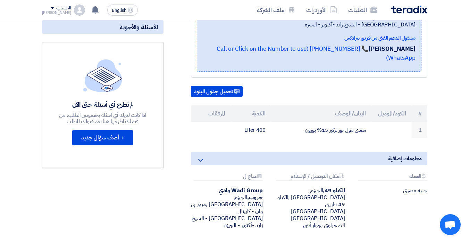
click at [242, 144] on div "طلب عرض سعر مغذى مول بور للعنب بيانات العميل Mohamed Amer مسئول مشتريات, Wadi G…" at bounding box center [301, 106] width 264 height 277
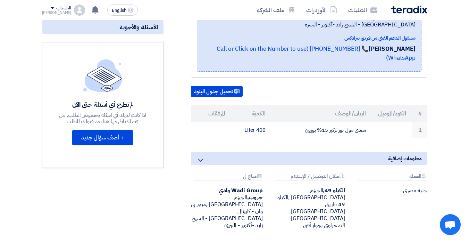
click at [242, 144] on div "طلب عرض سعر مغذى مول بور للعنب بيانات العميل Mohamed Amer مسئول مشتريات, Wadi G…" at bounding box center [301, 106] width 264 height 277
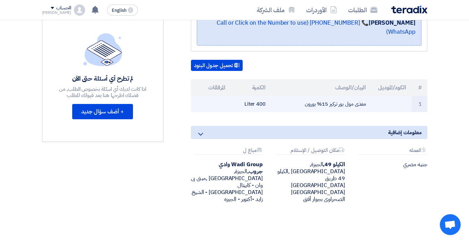
scroll to position [174, 0]
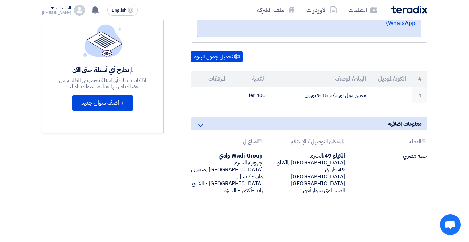
click at [346, 194] on div "طلب عرض سعر مغذى مول بور للعنب بيانات العميل Mohamed Amer مسئول مشتريات, Wadi G…" at bounding box center [301, 71] width 264 height 277
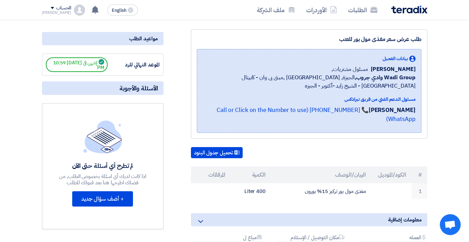
scroll to position [69, 0]
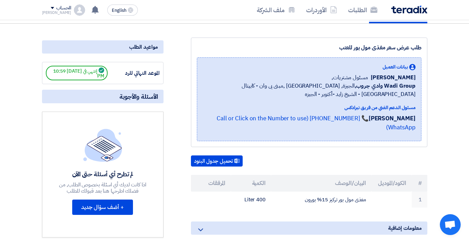
click at [346, 194] on td "مغذى مول بور تركيز 15% بورون" at bounding box center [321, 199] width 100 height 16
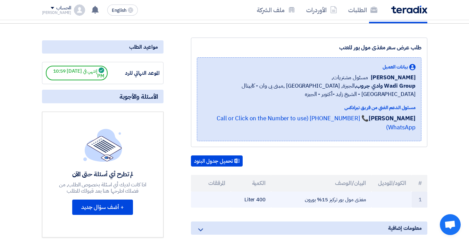
click at [349, 198] on td "مغذى مول بور تركيز 15% بورون" at bounding box center [321, 199] width 100 height 16
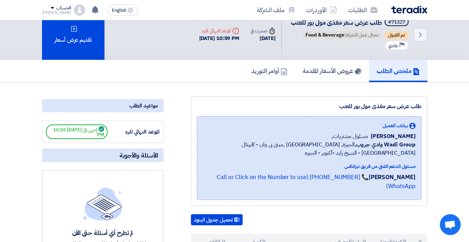
scroll to position [0, 0]
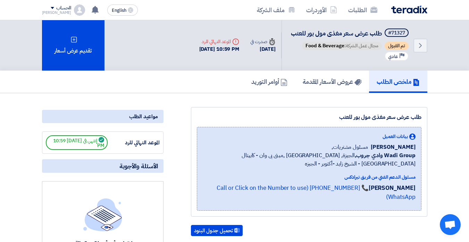
click at [349, 198] on link "📞 [PHONE_NUMBER] (Call or Click on the Number to use WhatsApp)" at bounding box center [316, 192] width 199 height 18
